Goal: Task Accomplishment & Management: Use online tool/utility

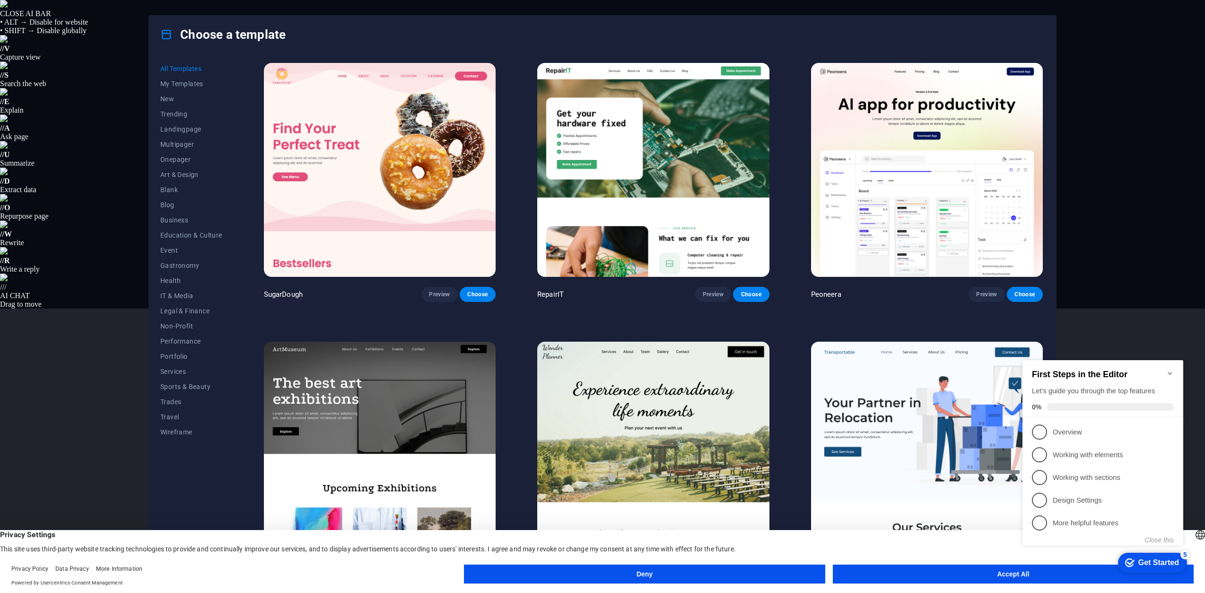
click at [994, 570] on button "Accept All" at bounding box center [1013, 573] width 361 height 19
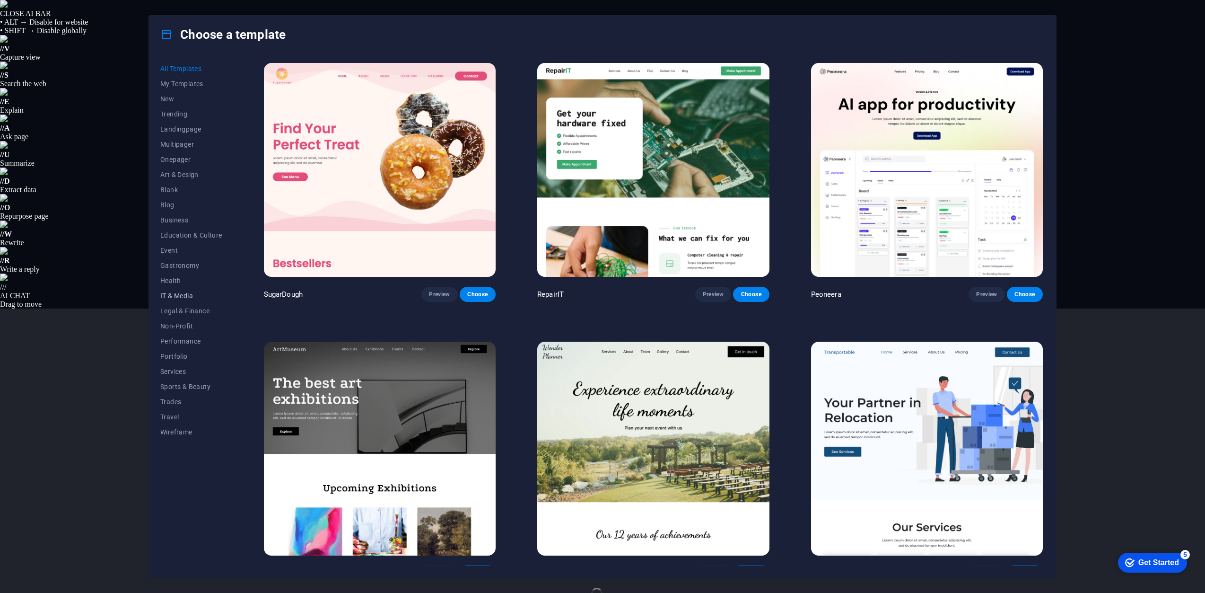
click at [166, 296] on span "IT & Media" at bounding box center [191, 296] width 62 height 8
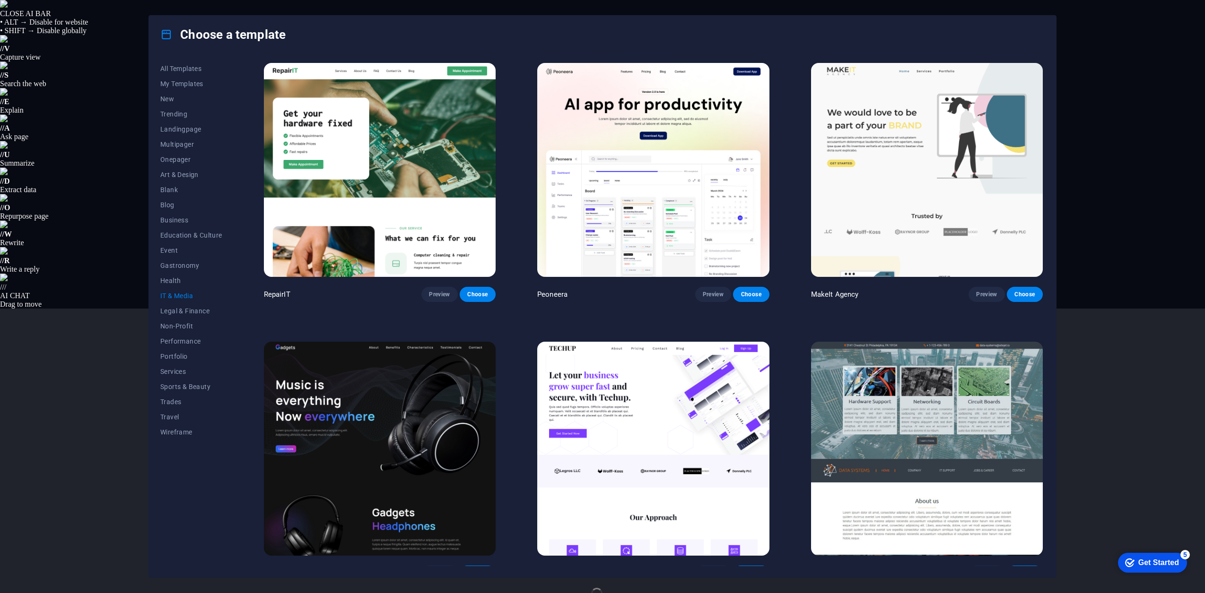
click at [355, 421] on img at bounding box center [380, 448] width 232 height 214
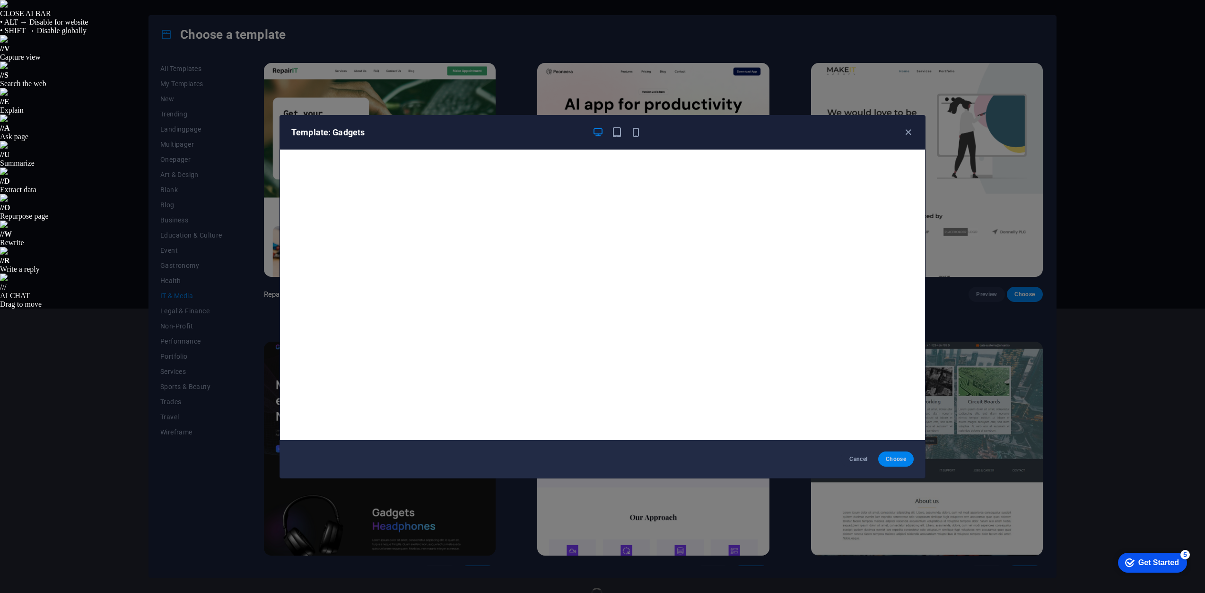
click at [898, 454] on button "Choose" at bounding box center [895, 458] width 35 height 15
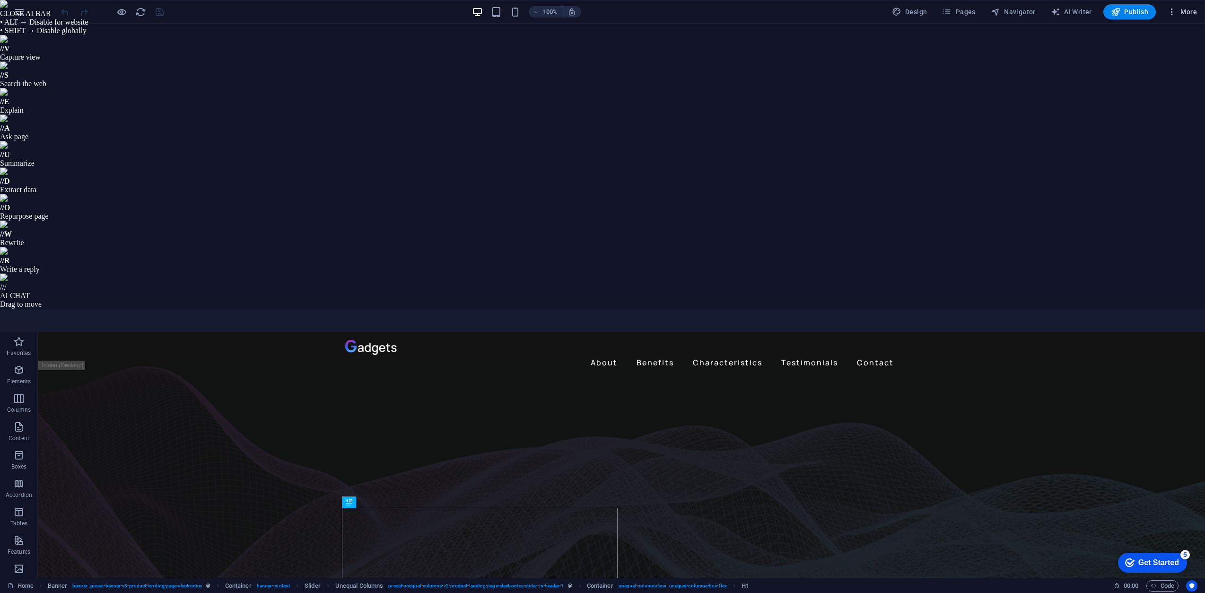
click at [1177, 7] on icon "button" at bounding box center [1171, 11] width 9 height 9
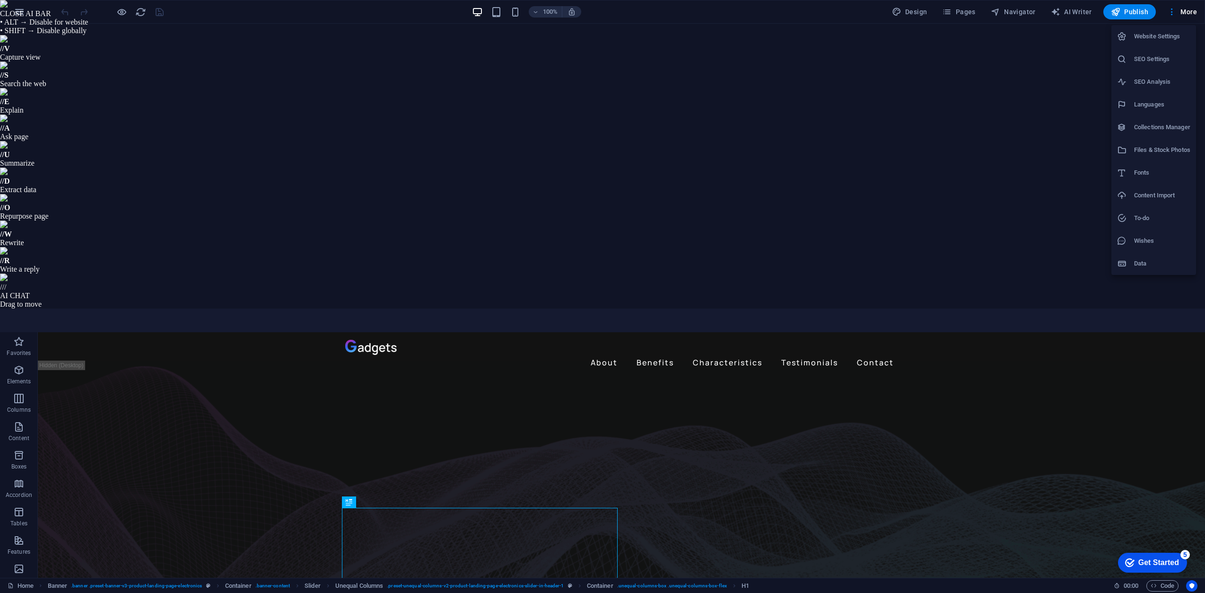
click at [1161, 39] on h6 "Website Settings" at bounding box center [1162, 36] width 56 height 11
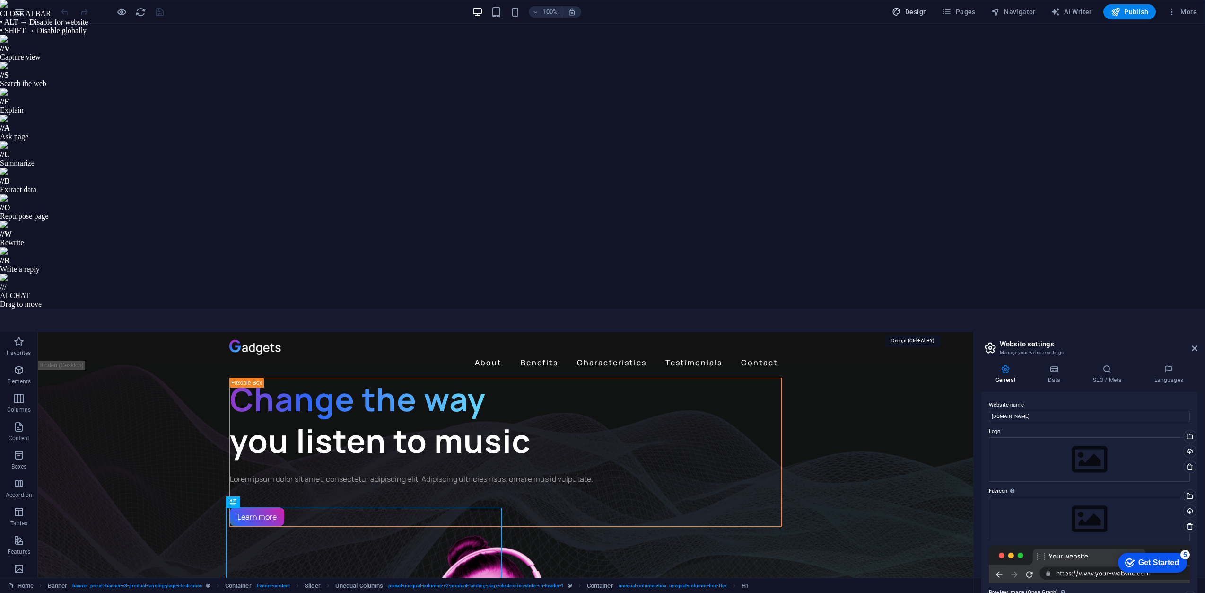
click at [905, 15] on span "Design" at bounding box center [909, 11] width 35 height 9
select select "px"
select select "400"
select select "px"
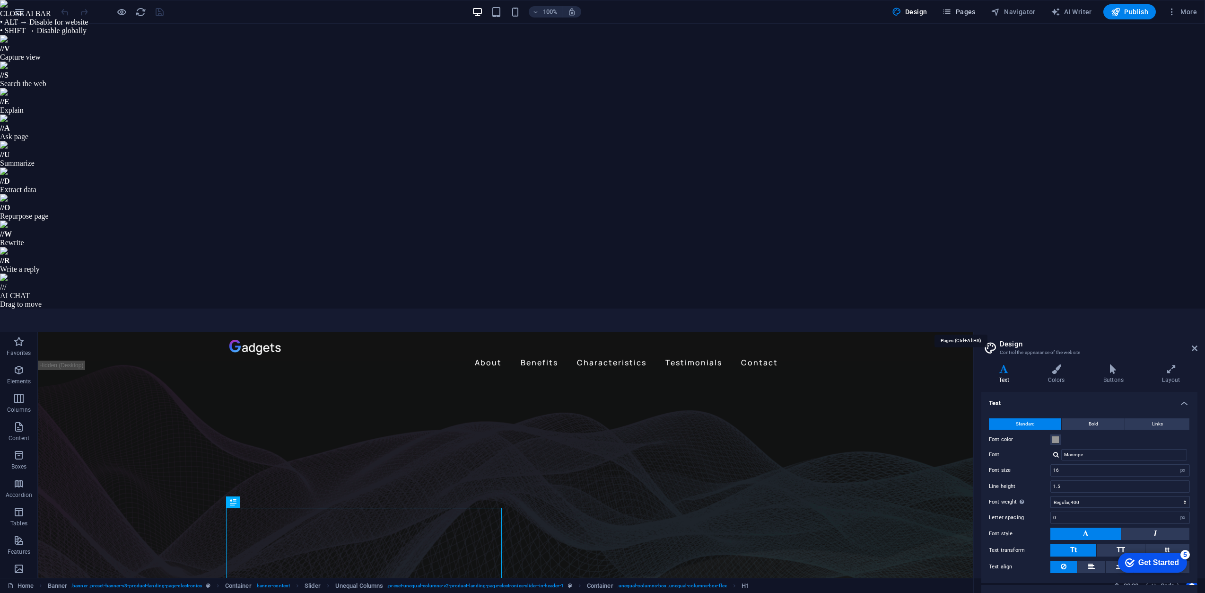
click at [952, 9] on icon "button" at bounding box center [946, 11] width 9 height 9
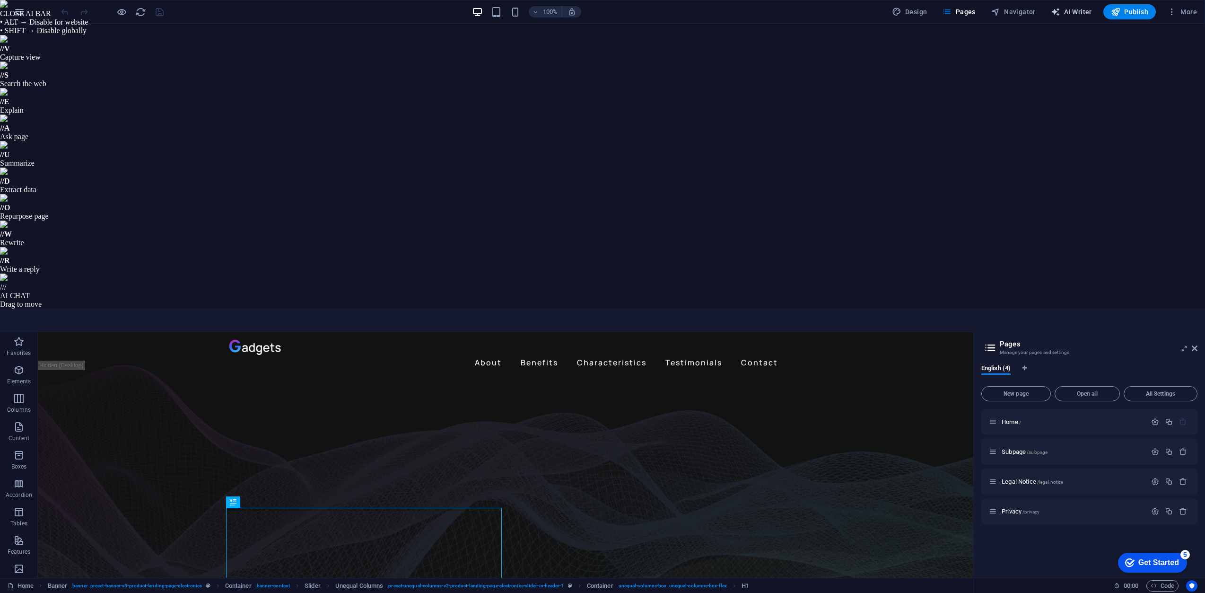
click at [1059, 11] on icon "button" at bounding box center [1055, 11] width 9 height 9
select select "English"
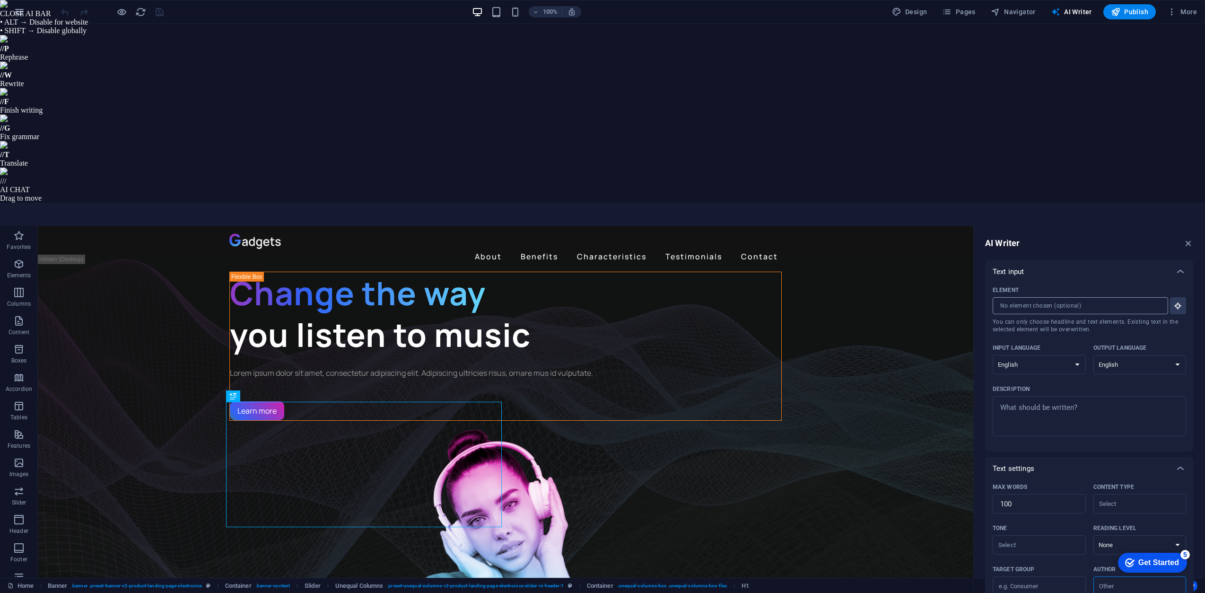
click at [1108, 297] on input "Element ​ You can only choose headline and text elements. Existing text in the …" at bounding box center [1077, 305] width 169 height 17
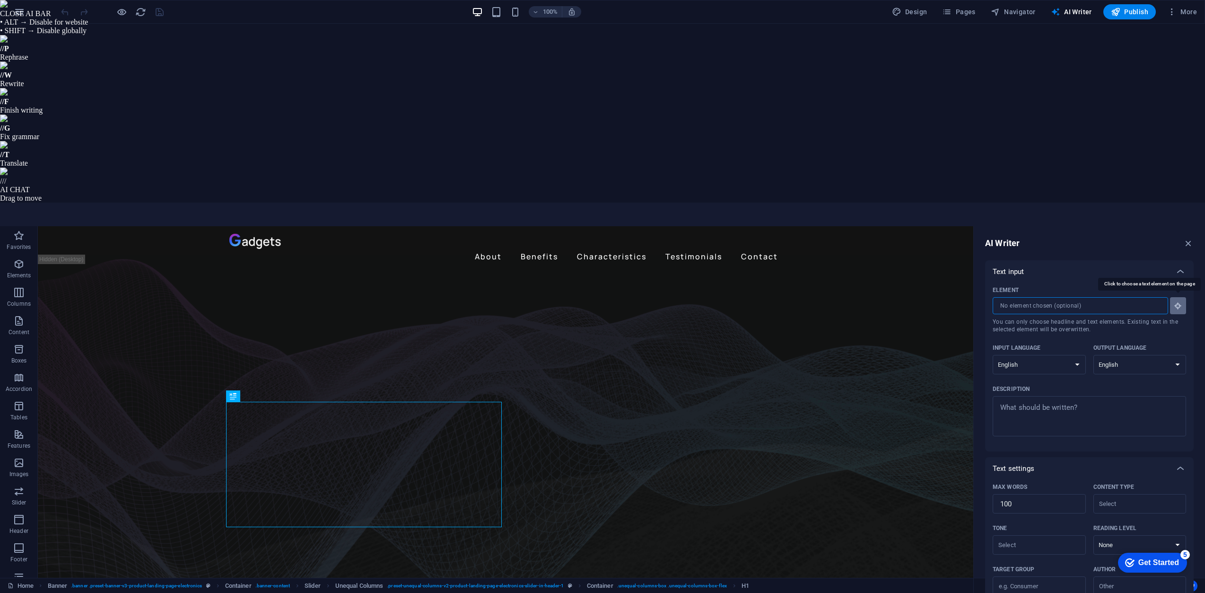
click at [1173, 297] on button "Element ​ You can only choose headline and text elements. Existing text in the …" at bounding box center [1178, 305] width 16 height 17
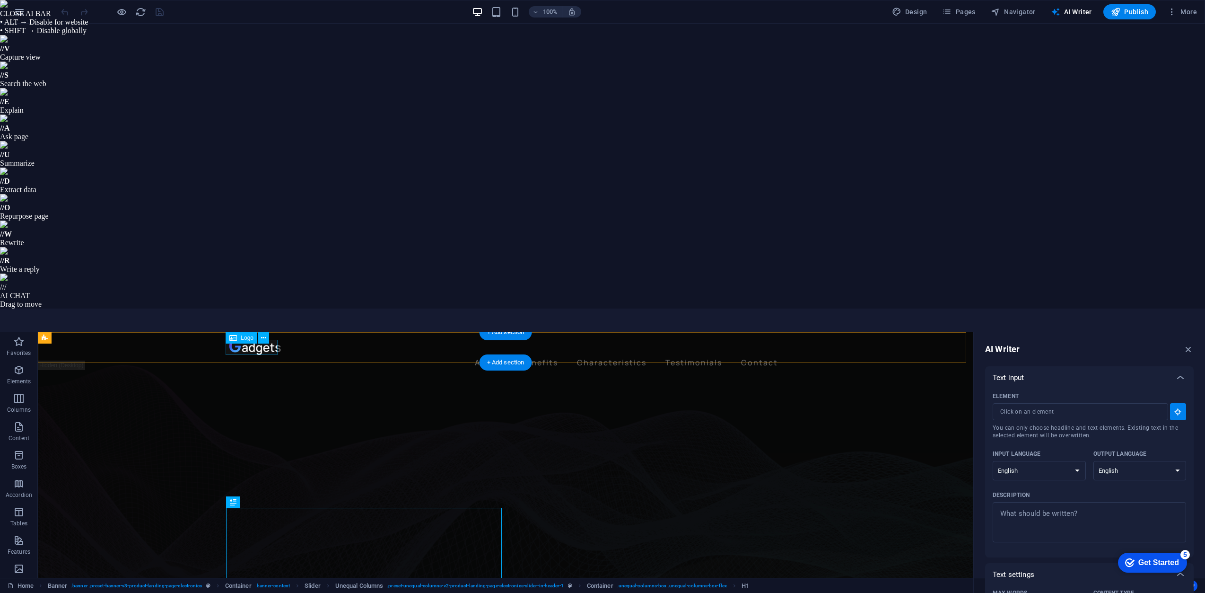
click at [251, 349] on div at bounding box center [505, 347] width 552 height 15
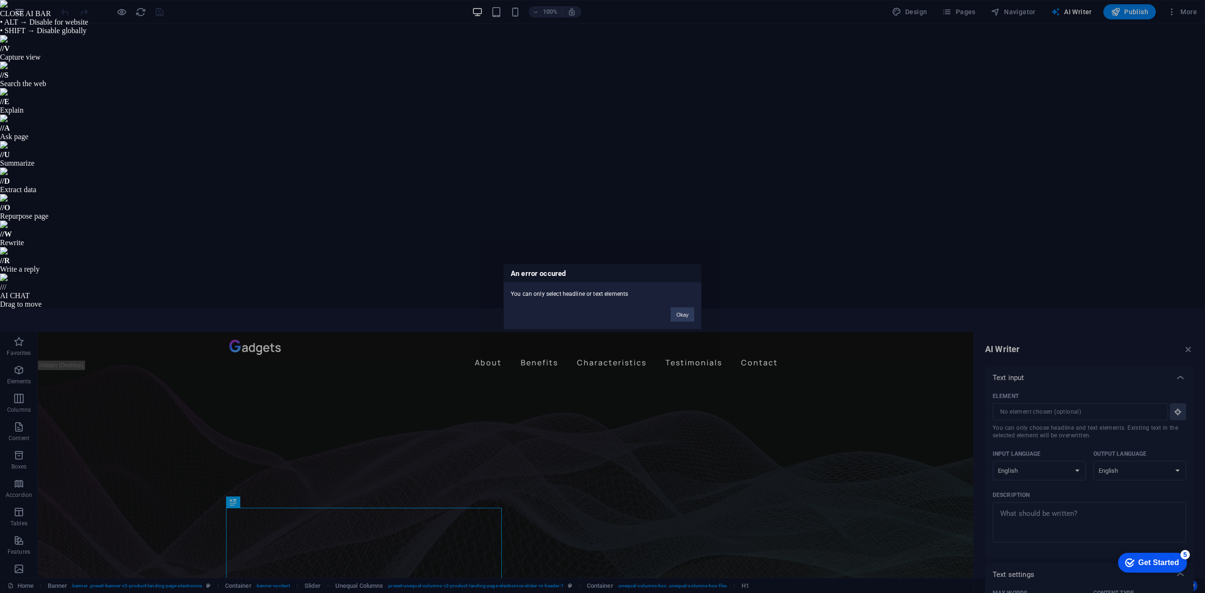
click at [1082, 219] on div "An error occured You can only select headline or text elements Okay" at bounding box center [602, 296] width 1205 height 593
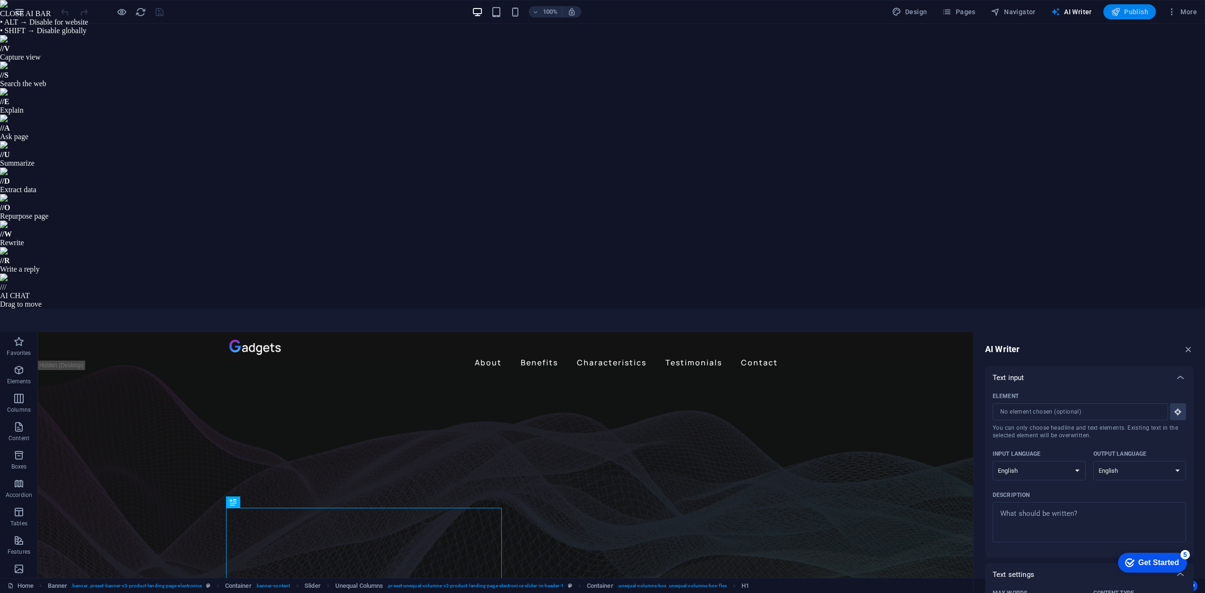
click at [1143, 11] on span "Publish" at bounding box center [1129, 11] width 37 height 9
